Goal: Information Seeking & Learning: Learn about a topic

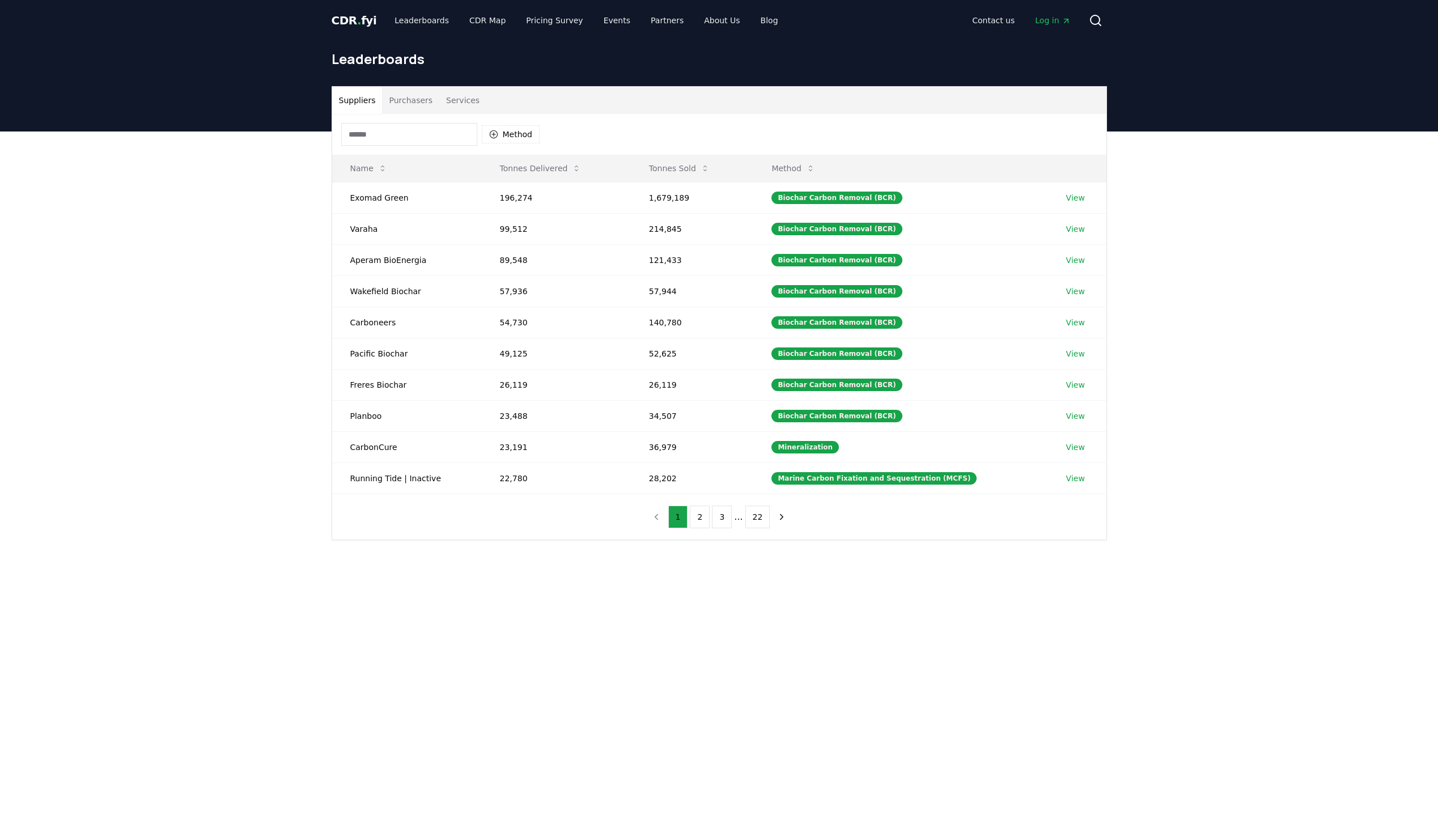
click at [402, 108] on button "Purchasers" at bounding box center [411, 101] width 57 height 27
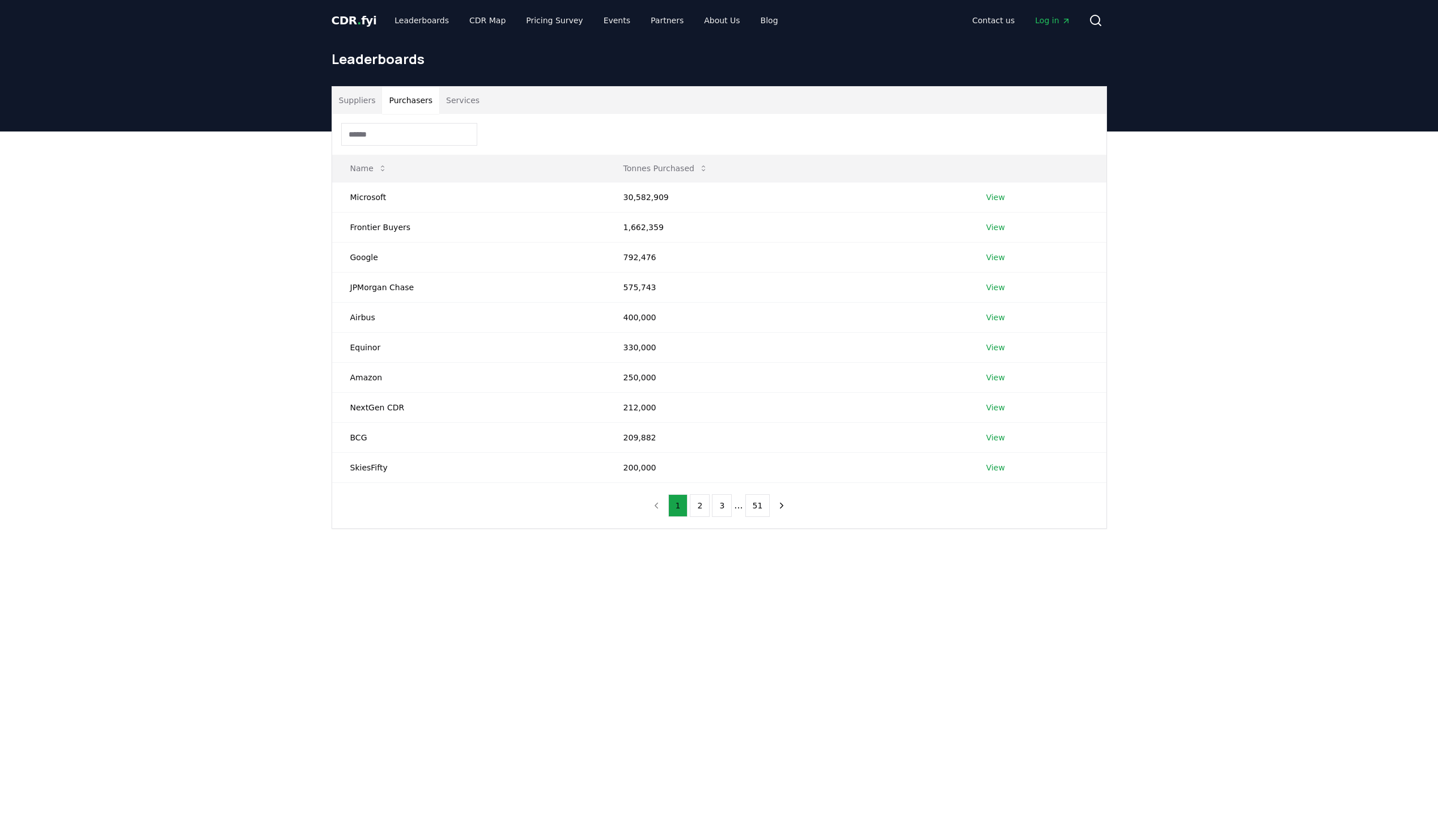
click at [403, 133] on input at bounding box center [409, 134] width 136 height 22
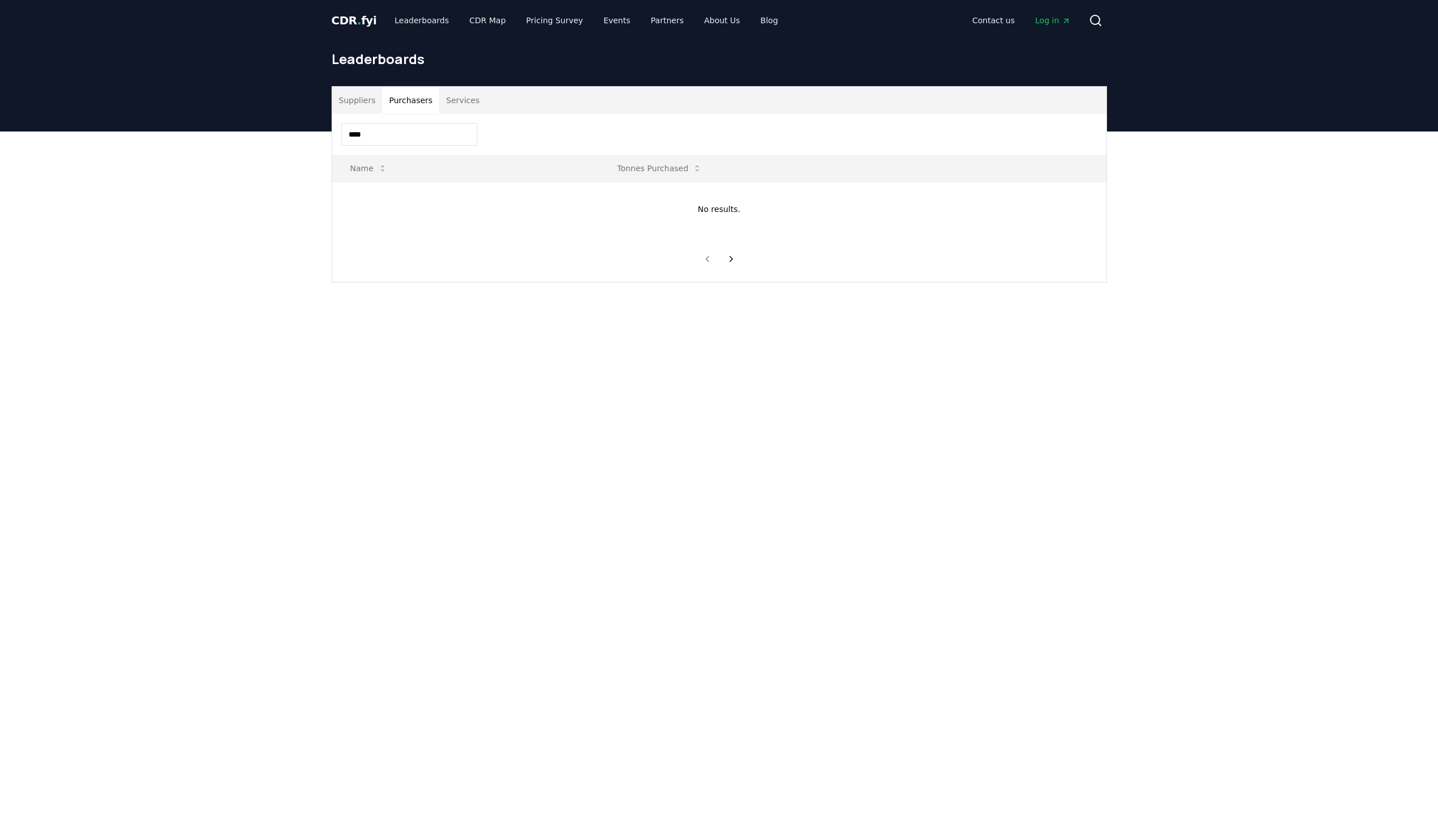
type input "*****"
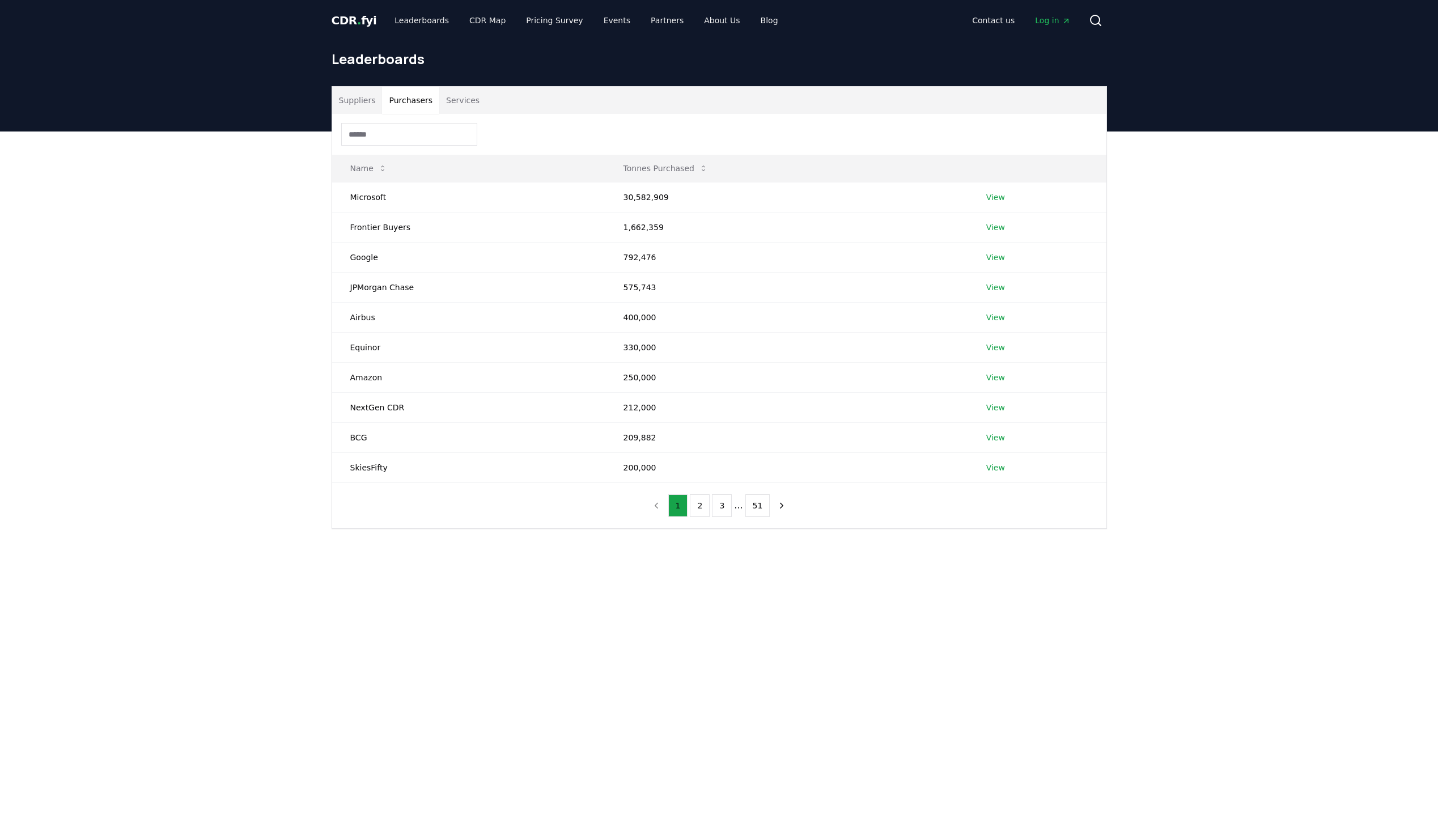
click at [363, 95] on button "Suppliers" at bounding box center [357, 101] width 50 height 27
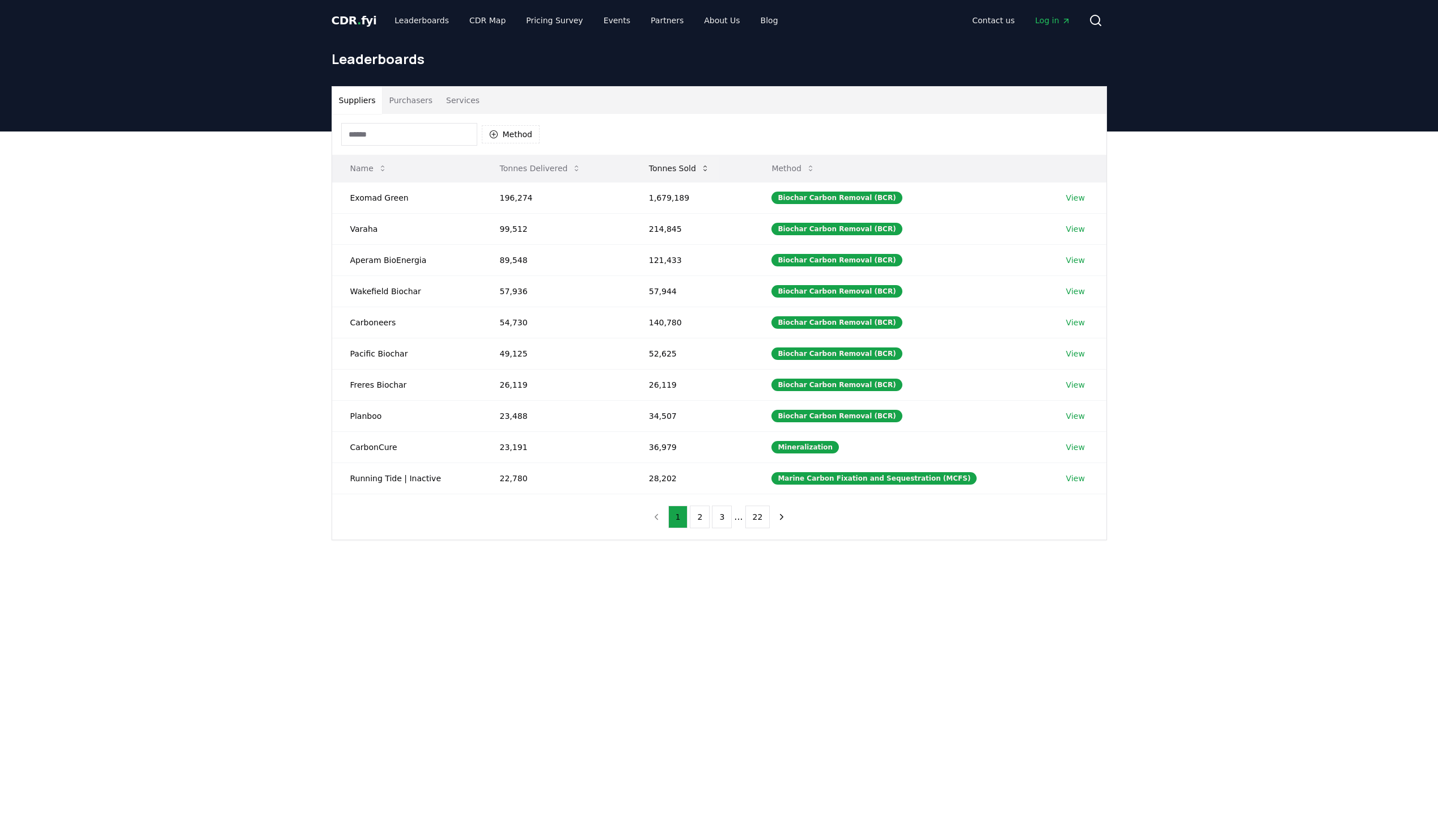
click at [665, 169] on button "Tonnes Sold" at bounding box center [679, 168] width 79 height 22
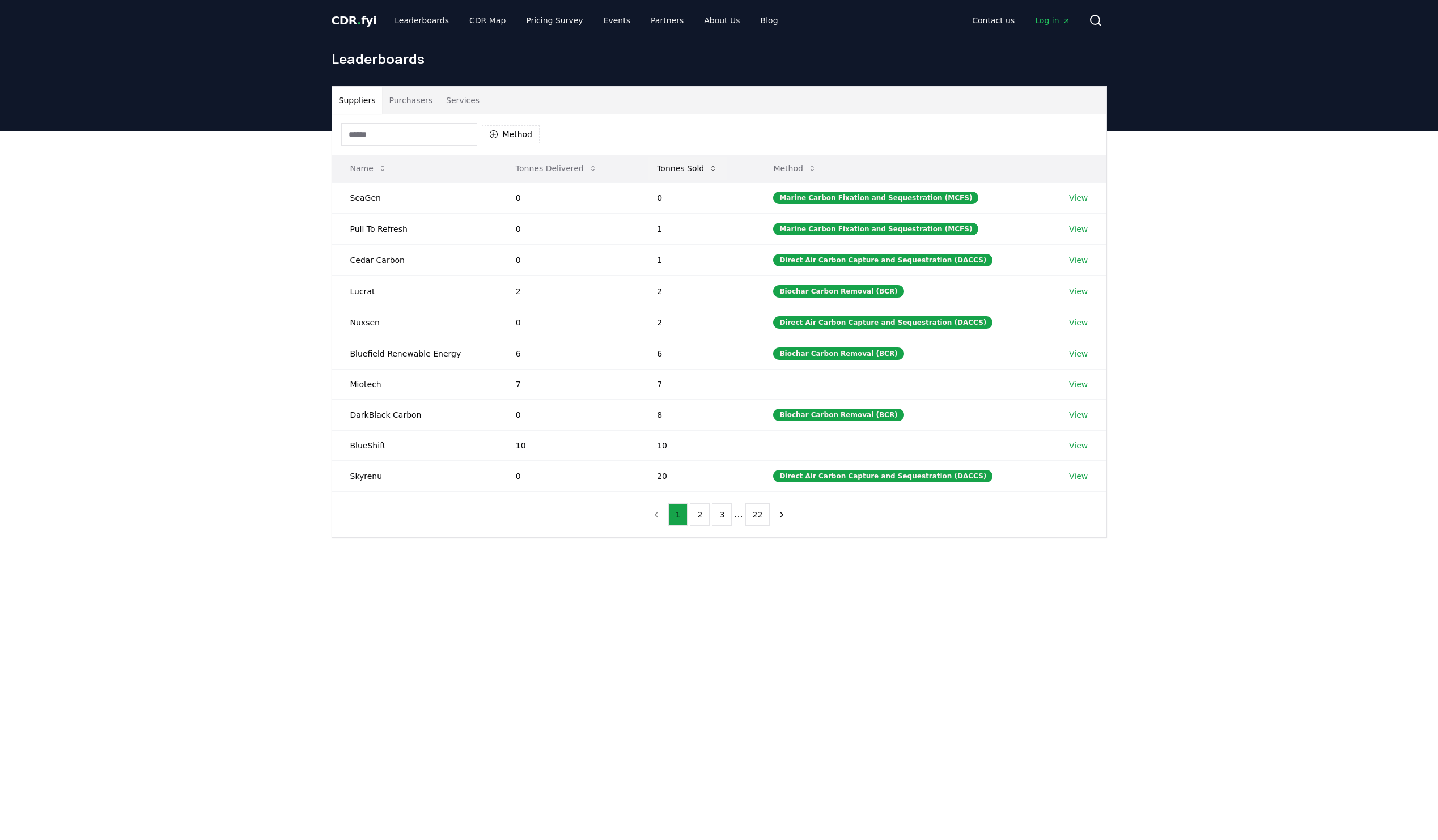
click at [665, 169] on button "Tonnes Sold" at bounding box center [687, 168] width 79 height 22
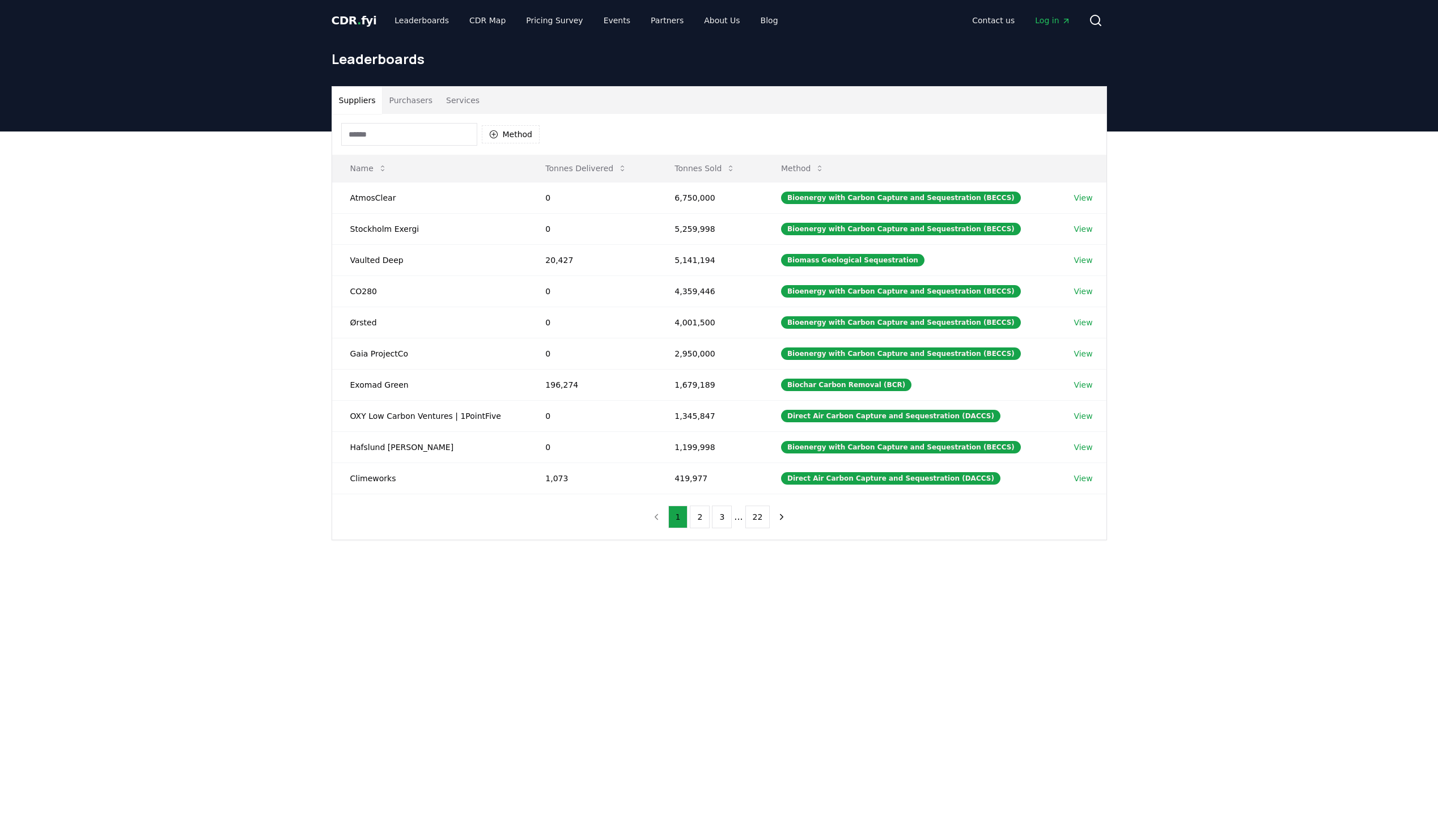
click at [515, 649] on main "Suppliers Purchasers Services Method Name Tonnes Delivered Tonnes Sold Method A…" at bounding box center [719, 551] width 1438 height 840
